Goal: Check status: Check status

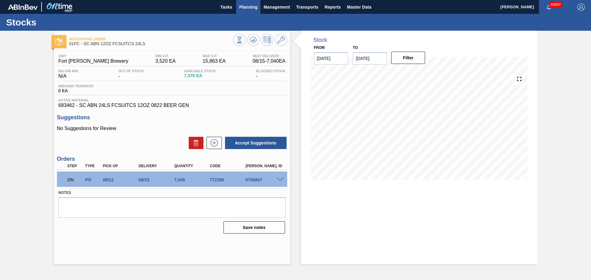
click at [247, 10] on span "Planning" at bounding box center [248, 6] width 18 height 7
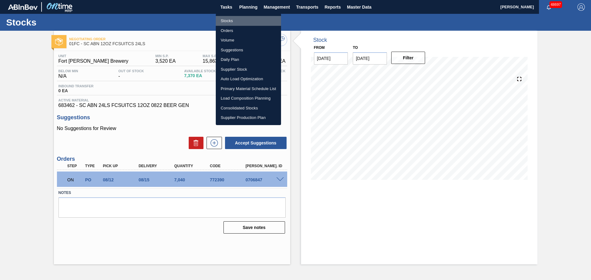
click at [225, 22] on li "Stocks" at bounding box center [248, 21] width 65 height 10
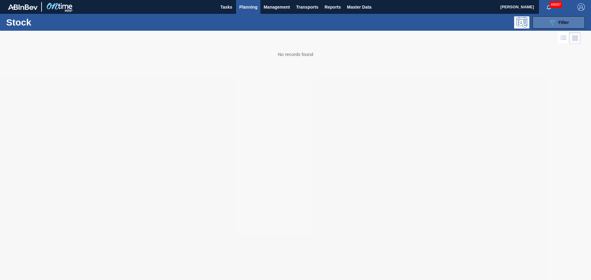
click at [558, 22] on span "Filter" at bounding box center [563, 22] width 10 height 5
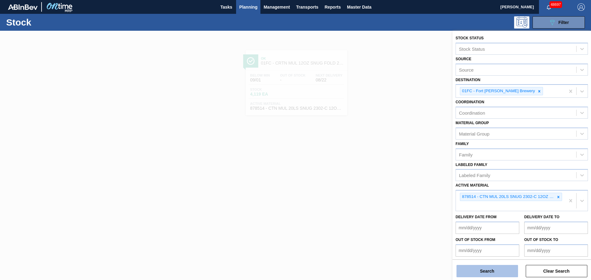
click at [476, 273] on button "Search" at bounding box center [488, 271] width 62 height 12
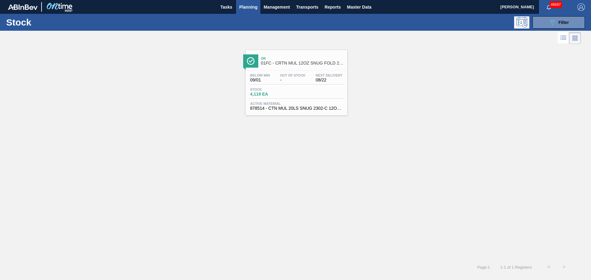
click at [291, 91] on span "Stock" at bounding box center [271, 90] width 43 height 4
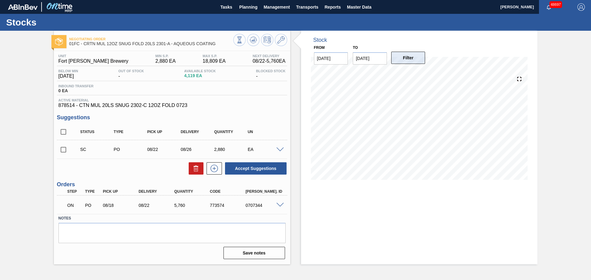
click at [411, 61] on button "Filter" at bounding box center [408, 58] width 34 height 12
click at [410, 55] on button "Filter" at bounding box center [408, 58] width 34 height 12
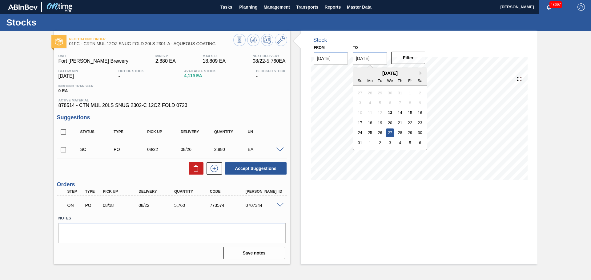
click at [373, 58] on input "[DATE]" at bounding box center [370, 58] width 34 height 12
click at [421, 72] on button "Next Month" at bounding box center [422, 73] width 4 height 4
click at [420, 123] on div "27" at bounding box center [420, 123] width 8 height 8
type input "09/27/2025"
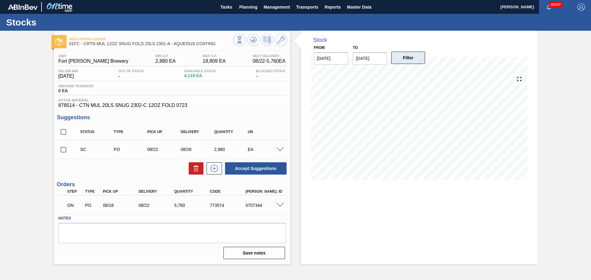
click at [403, 58] on button "Filter" at bounding box center [408, 58] width 34 height 12
